Goal: Information Seeking & Learning: Learn about a topic

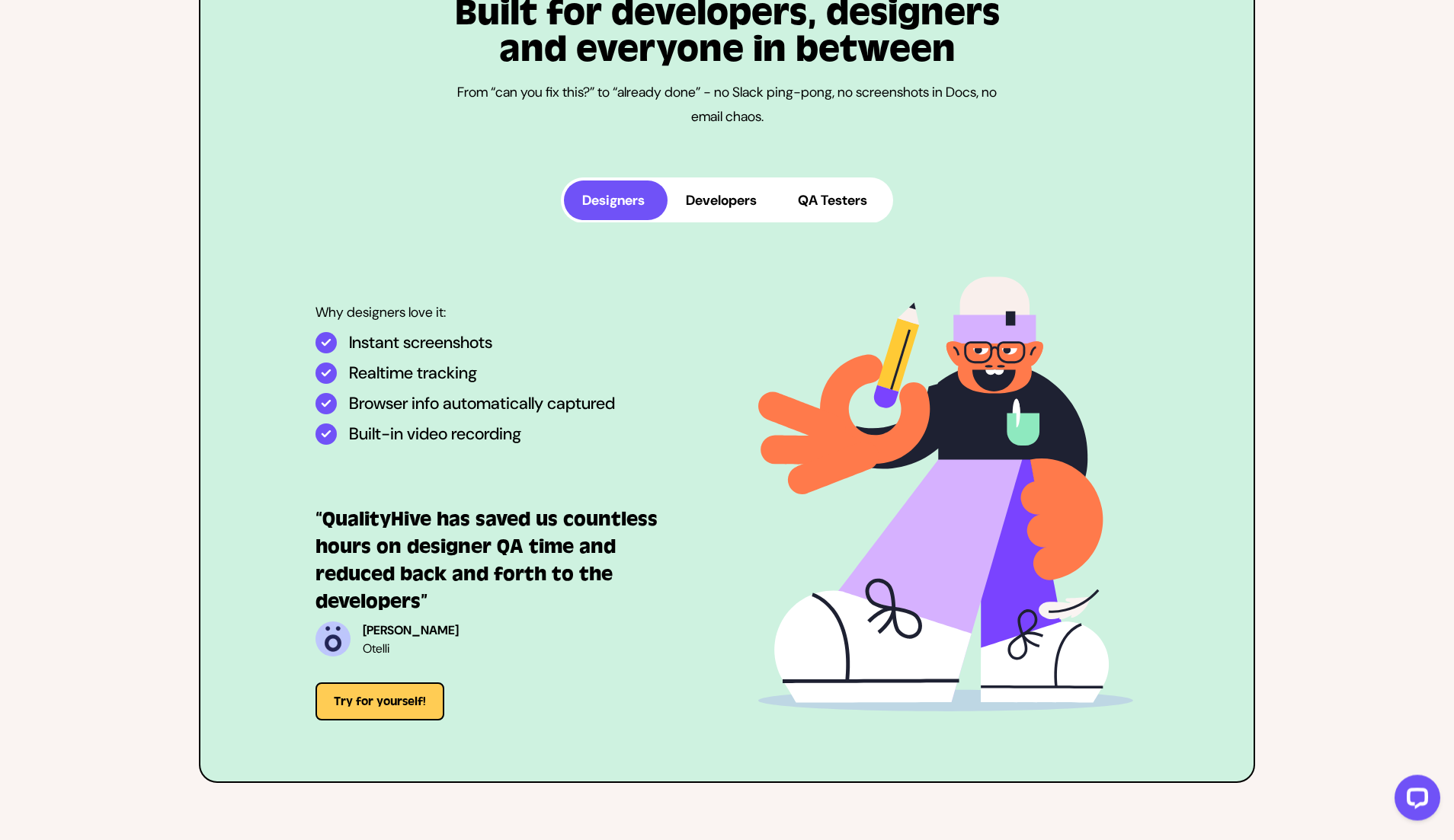
scroll to position [3992, 0]
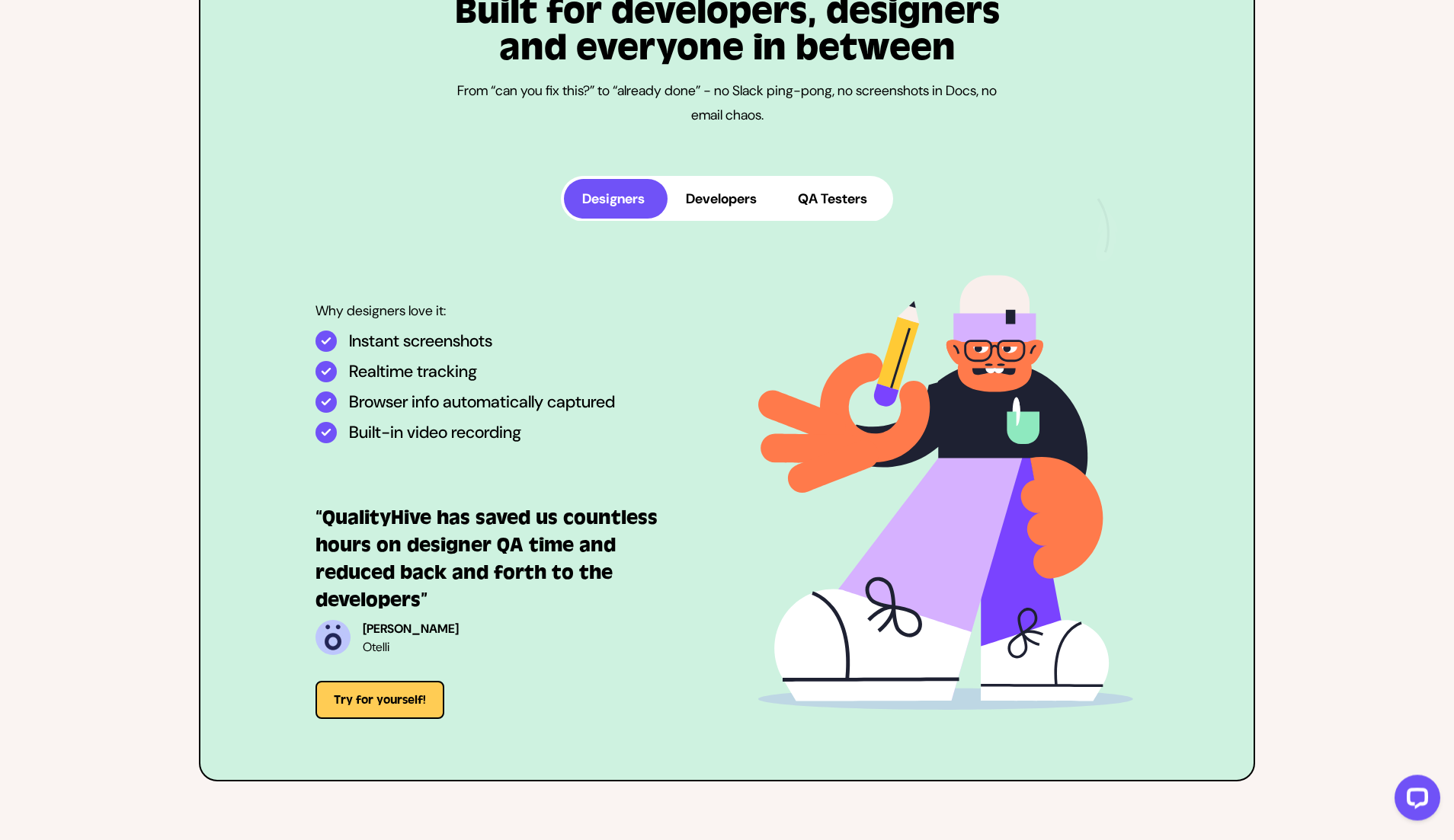
click at [692, 197] on button "Developers" at bounding box center [723, 199] width 112 height 40
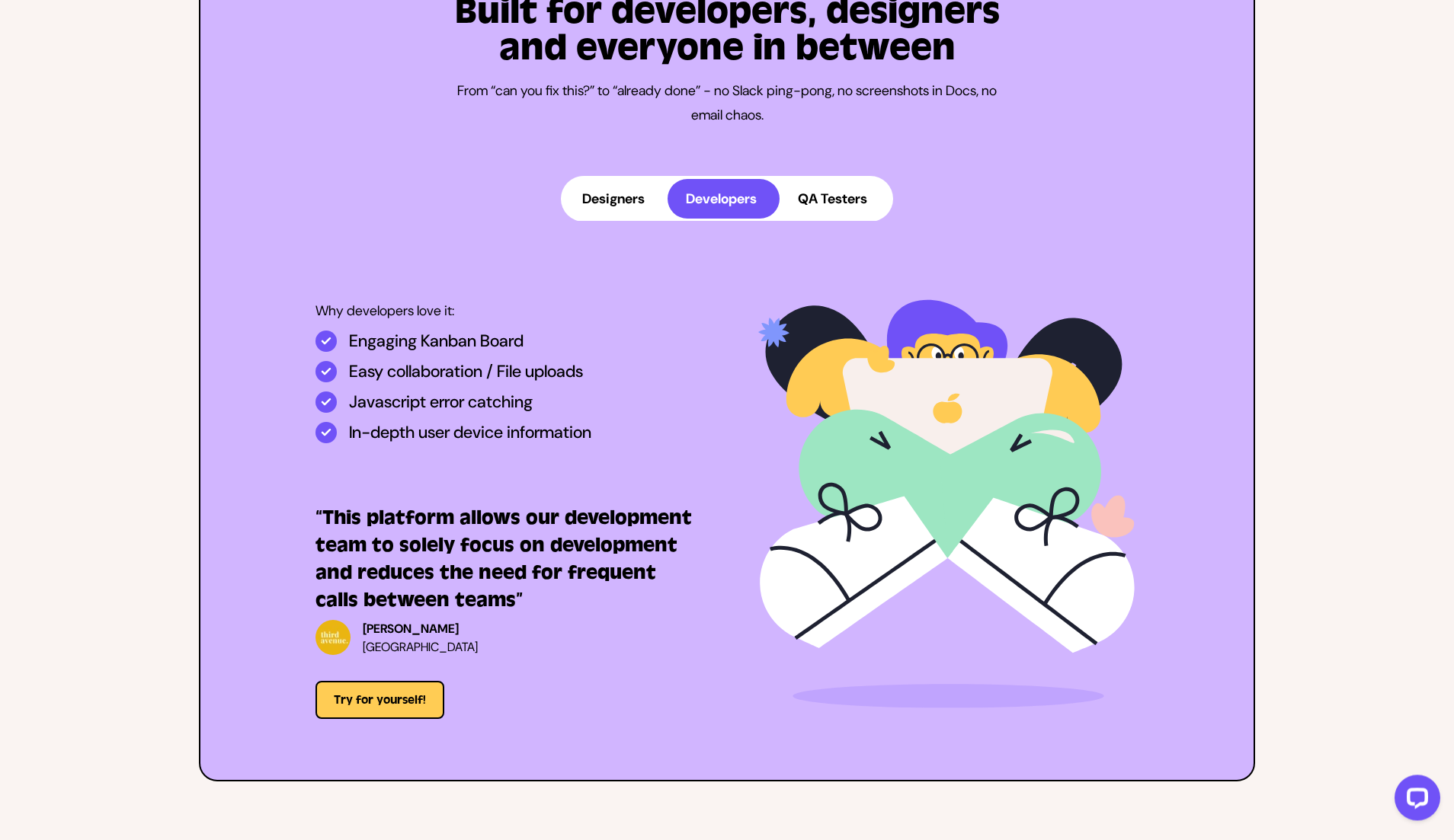
click at [849, 197] on button "QA Testers" at bounding box center [834, 199] width 111 height 40
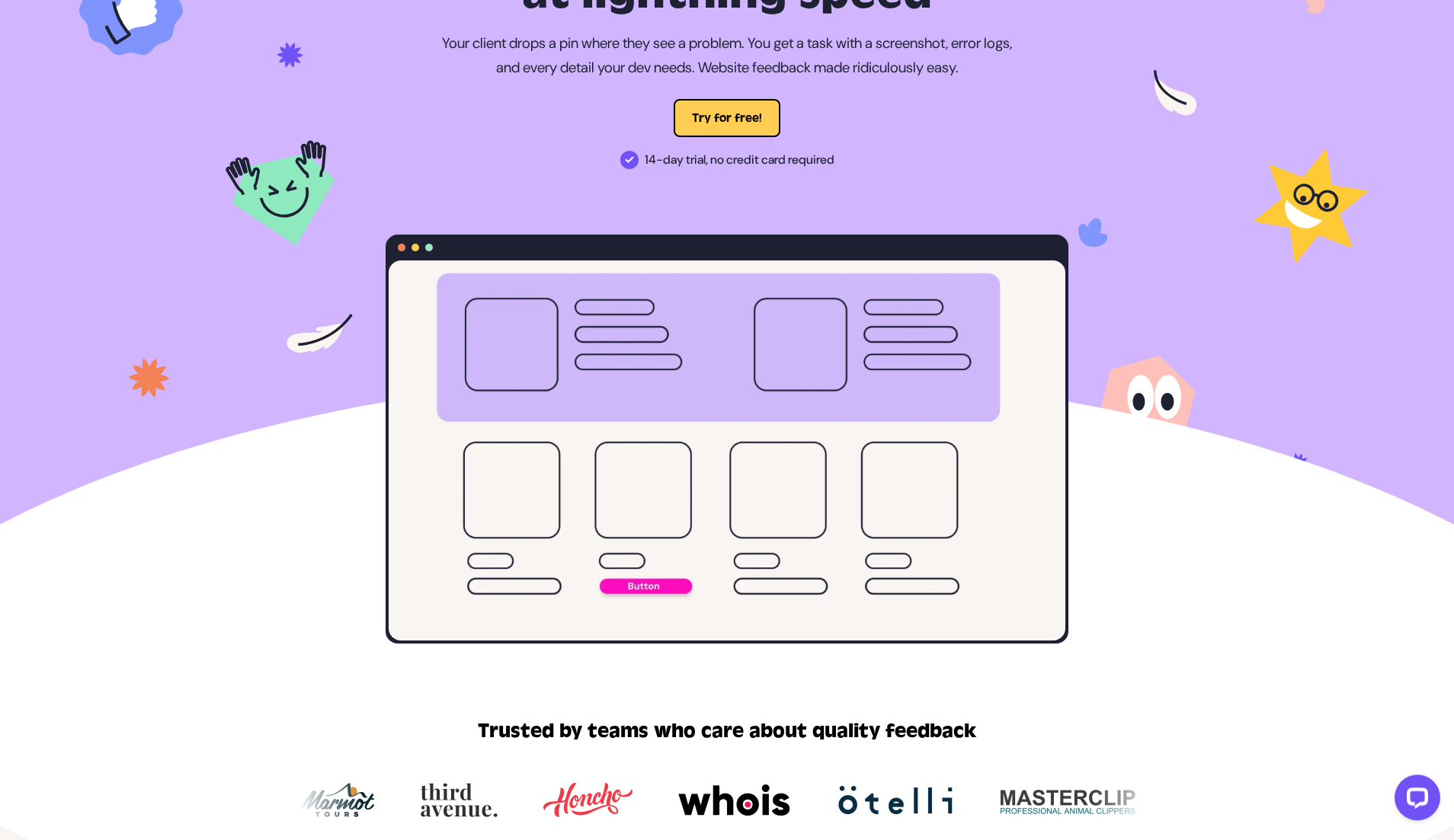
scroll to position [0, 0]
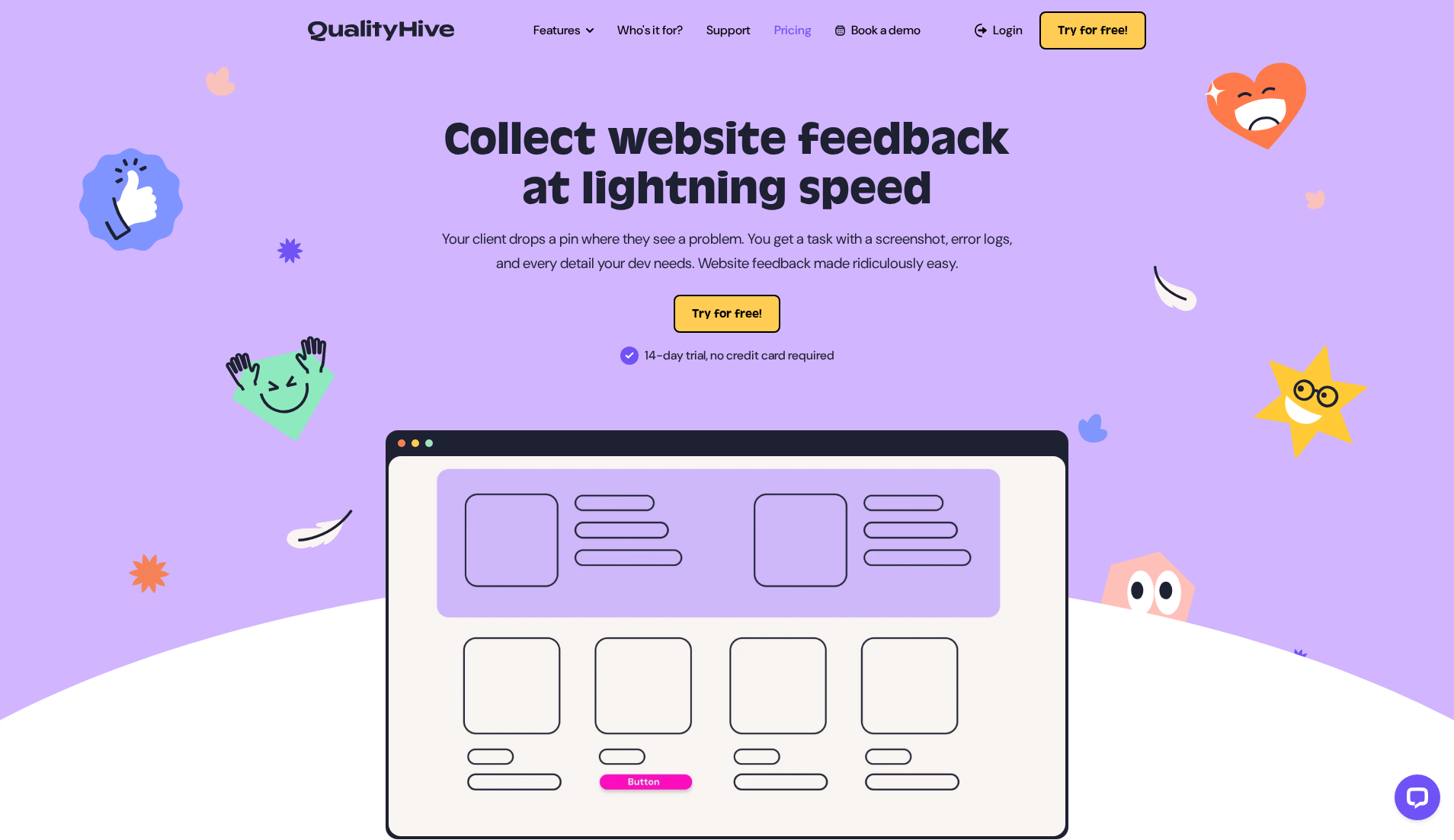
click at [793, 31] on link "Pricing" at bounding box center [792, 30] width 37 height 18
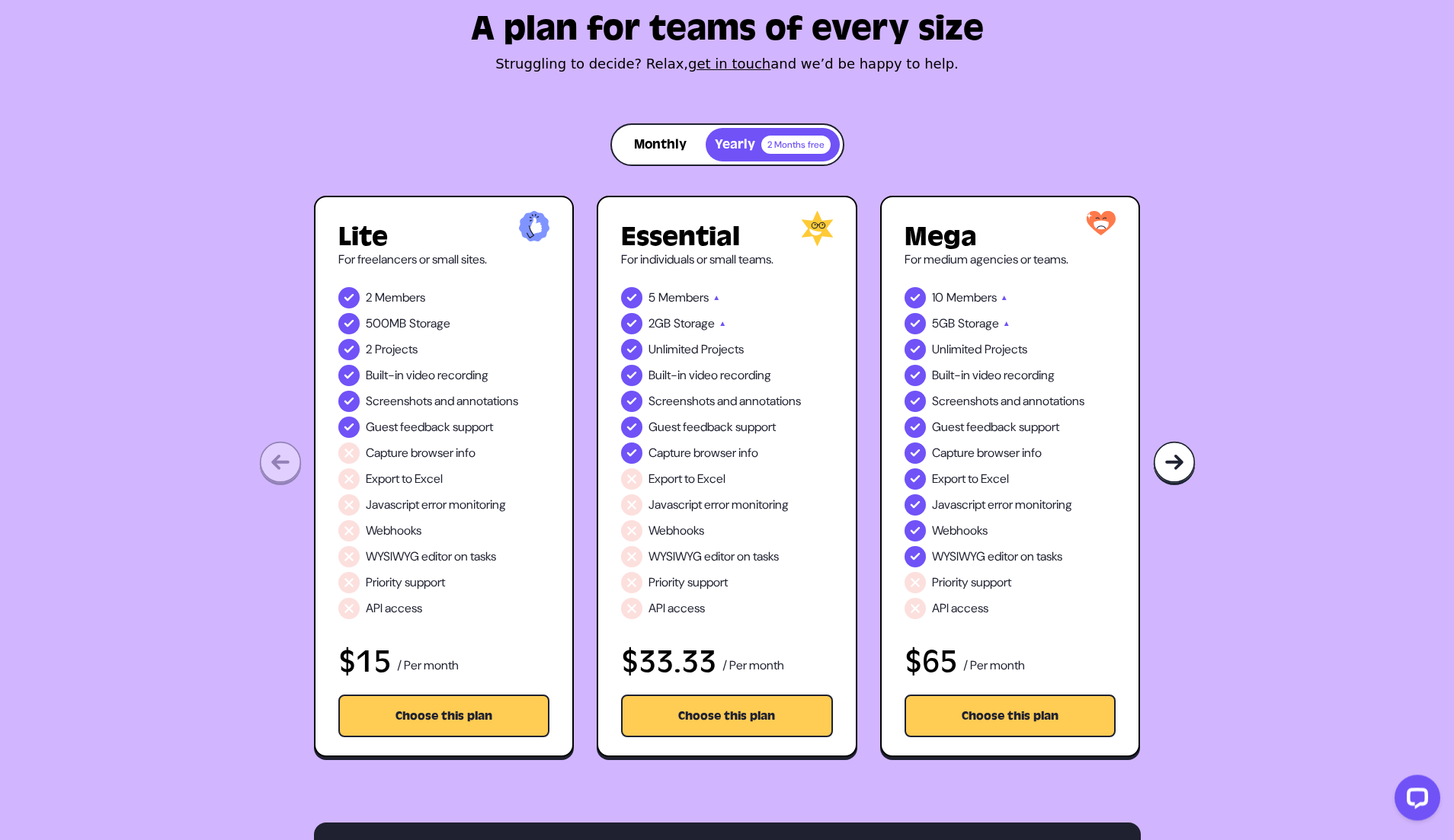
scroll to position [116, 0]
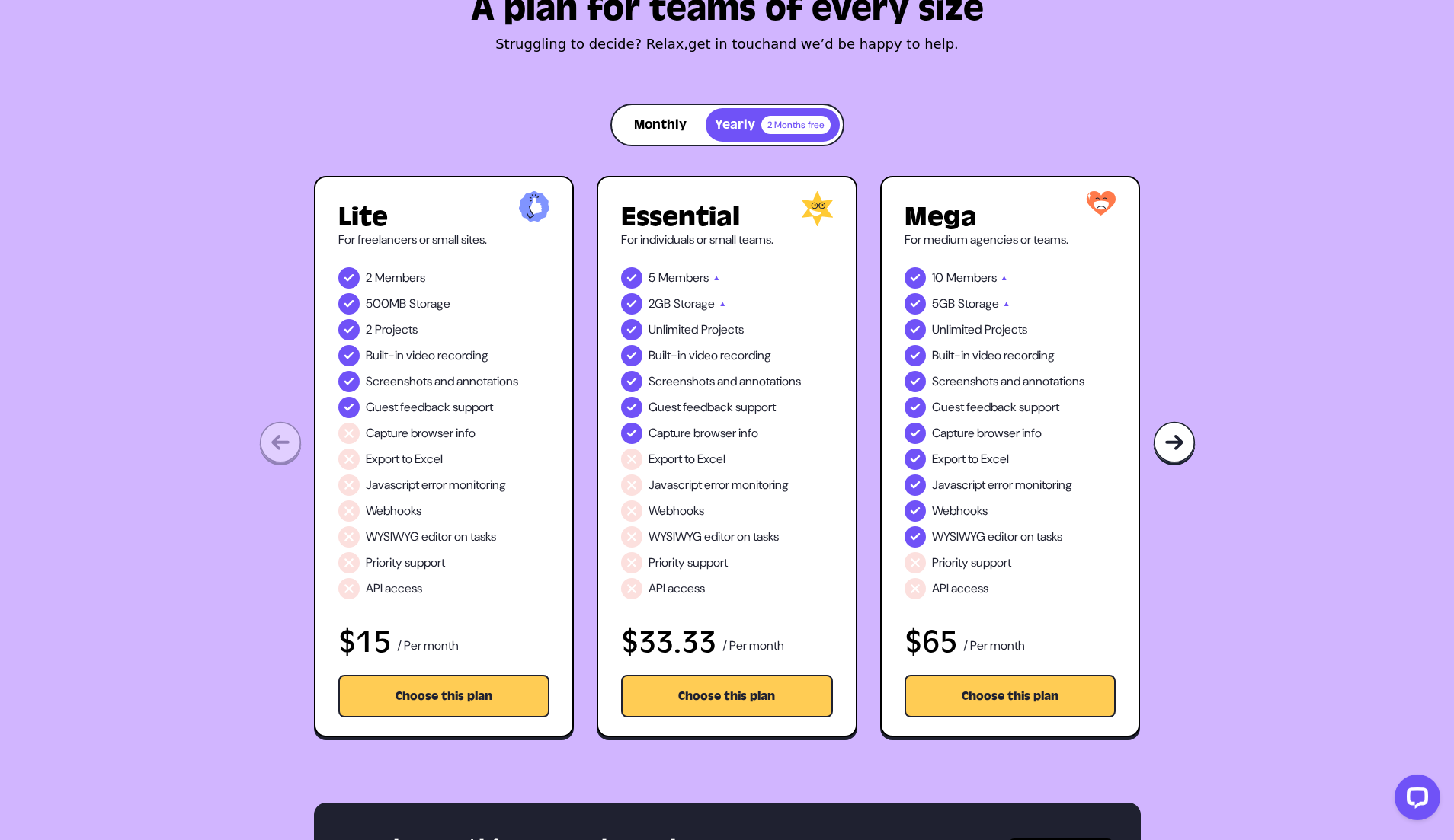
click at [1167, 460] on img at bounding box center [1174, 444] width 43 height 45
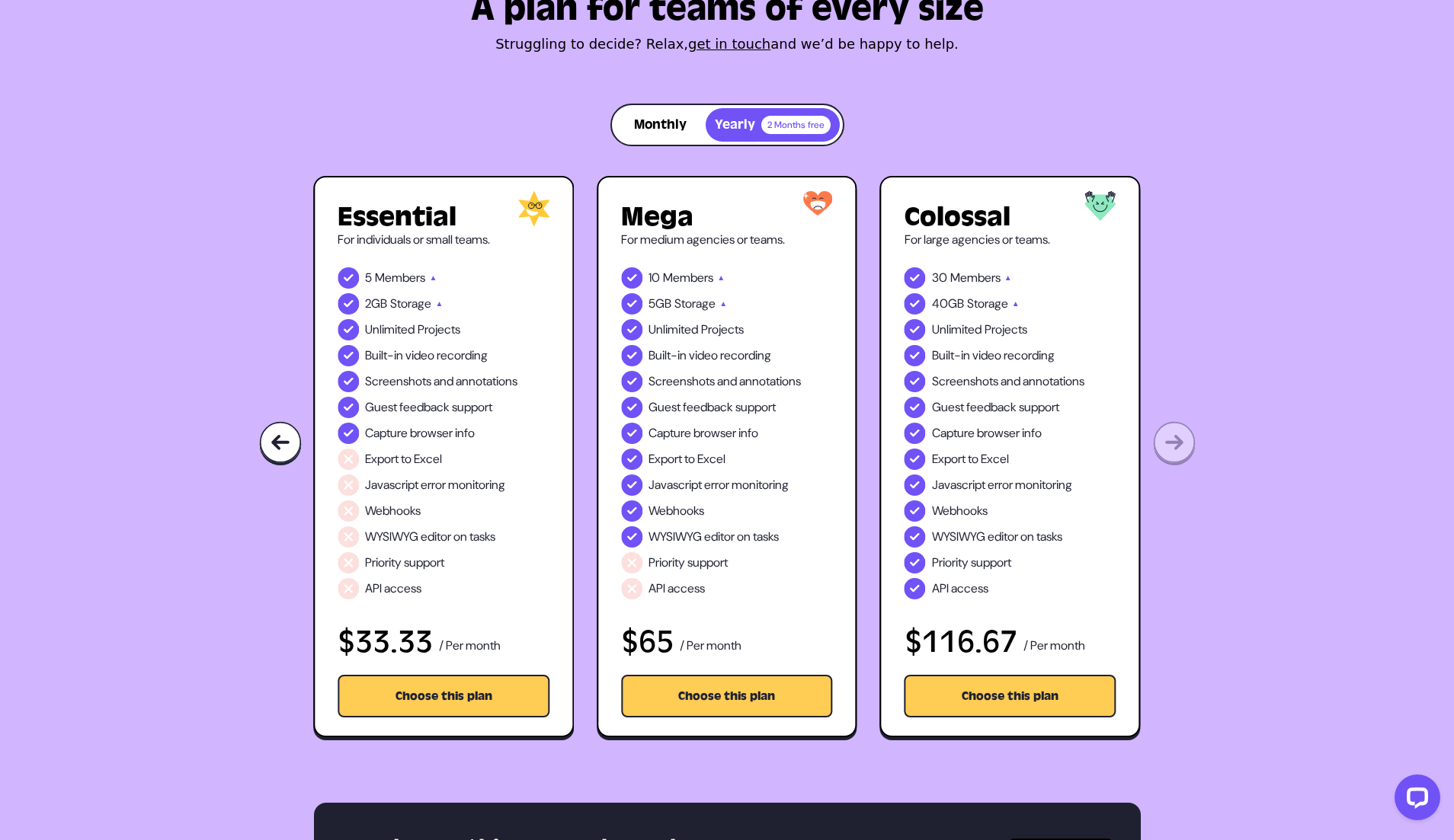
click at [1167, 460] on div "A plan for teams of every size Struggling to decide? Relax, get in touch and we…" at bounding box center [727, 341] width 1454 height 800
click at [280, 442] on img at bounding box center [281, 444] width 43 height 45
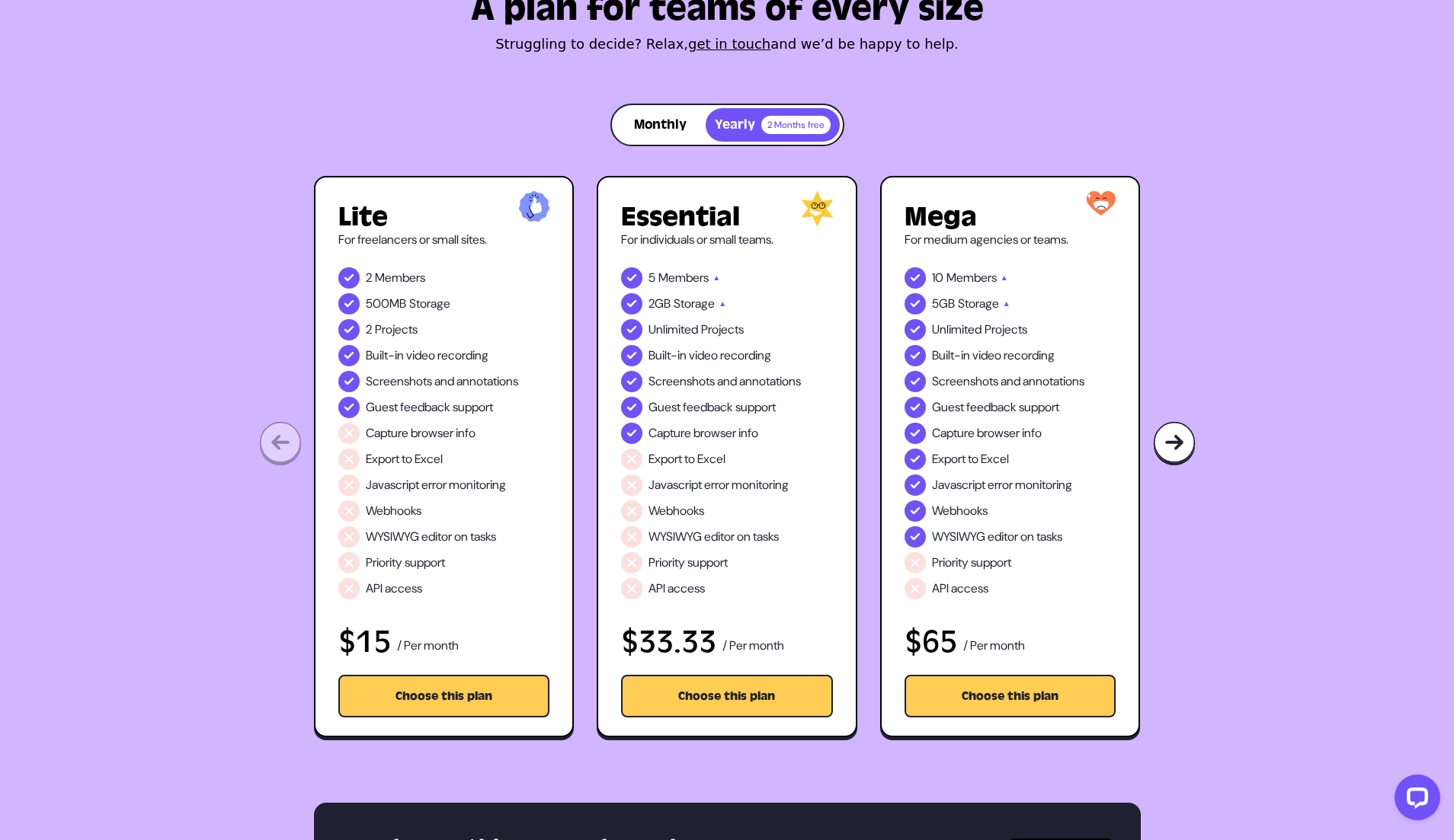
click at [280, 442] on div "A plan for teams of every size Struggling to decide? Relax, get in touch and we…" at bounding box center [727, 341] width 1454 height 800
